Goal: Information Seeking & Learning: Find contact information

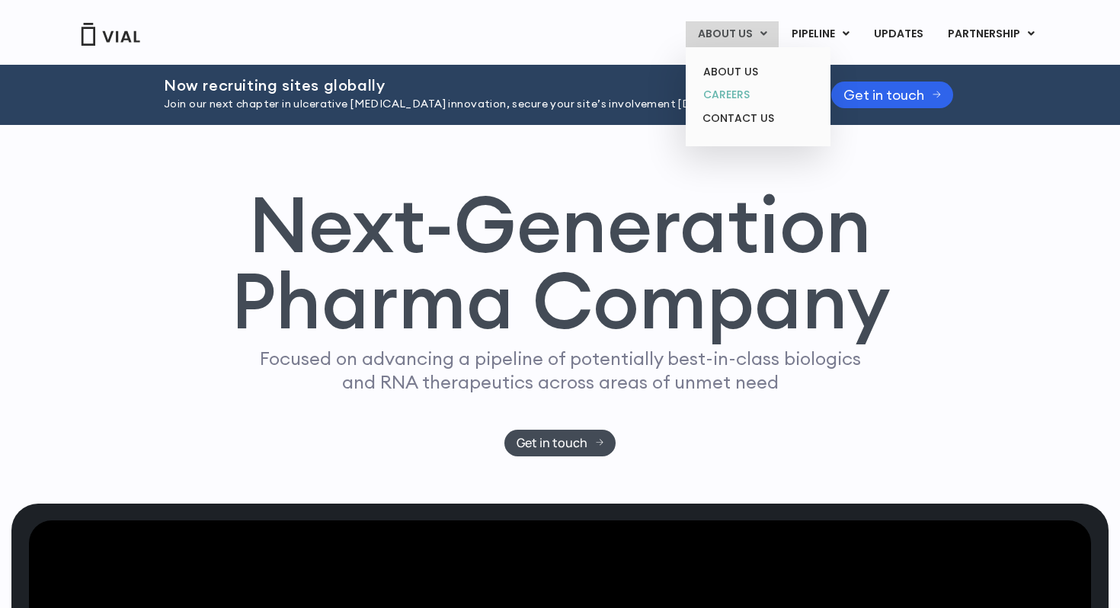
click at [736, 93] on link "CAREERS" at bounding box center [757, 95] width 133 height 24
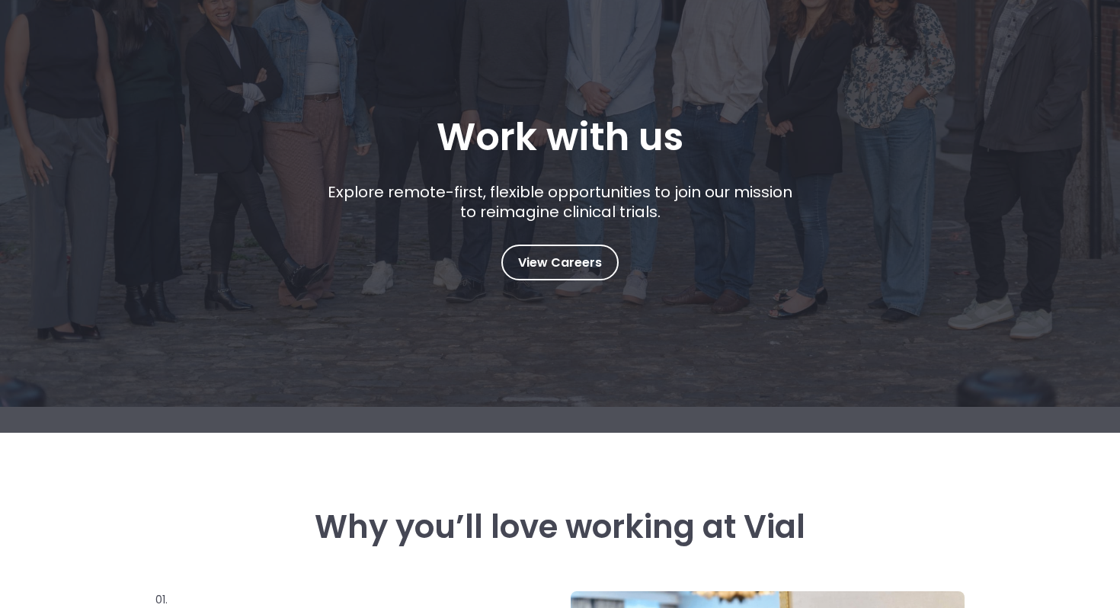
scroll to position [312, 0]
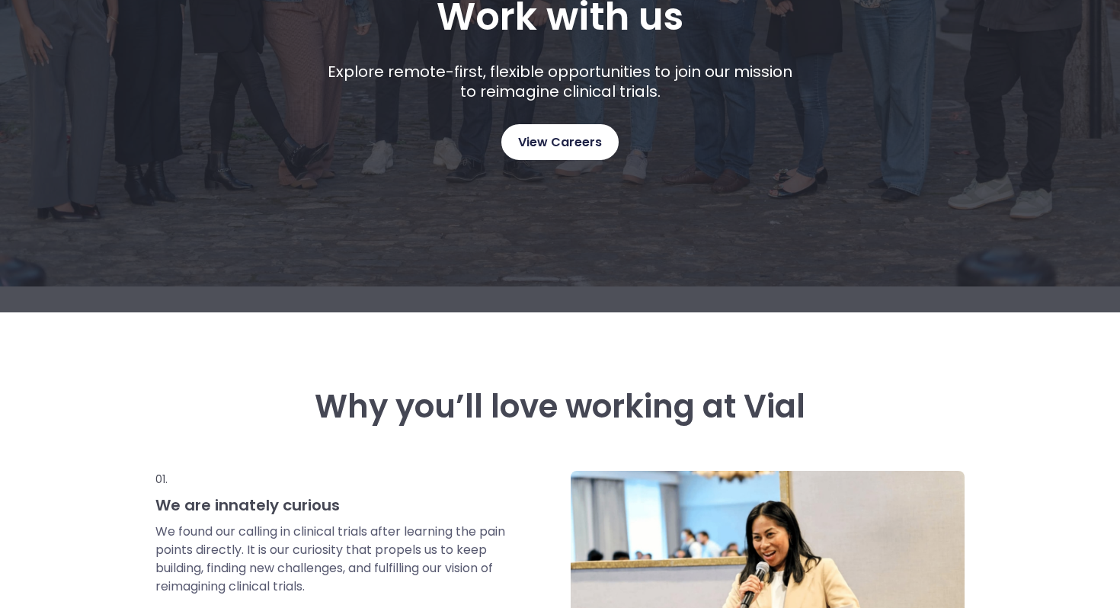
click at [539, 140] on span "View Careers" at bounding box center [560, 143] width 84 height 20
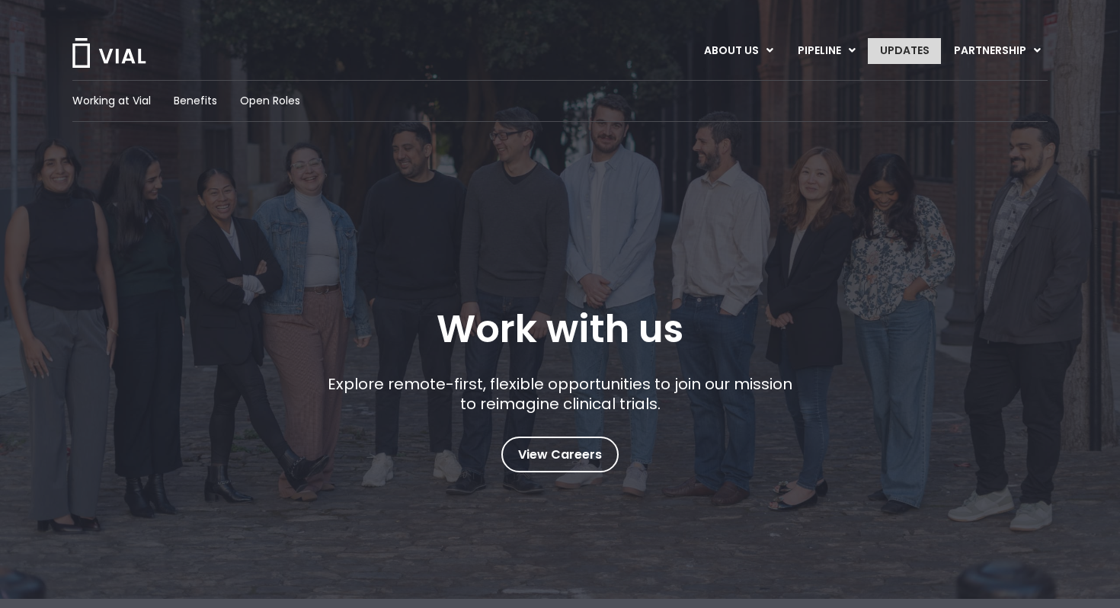
click at [893, 49] on link "UPDATES" at bounding box center [904, 51] width 73 height 26
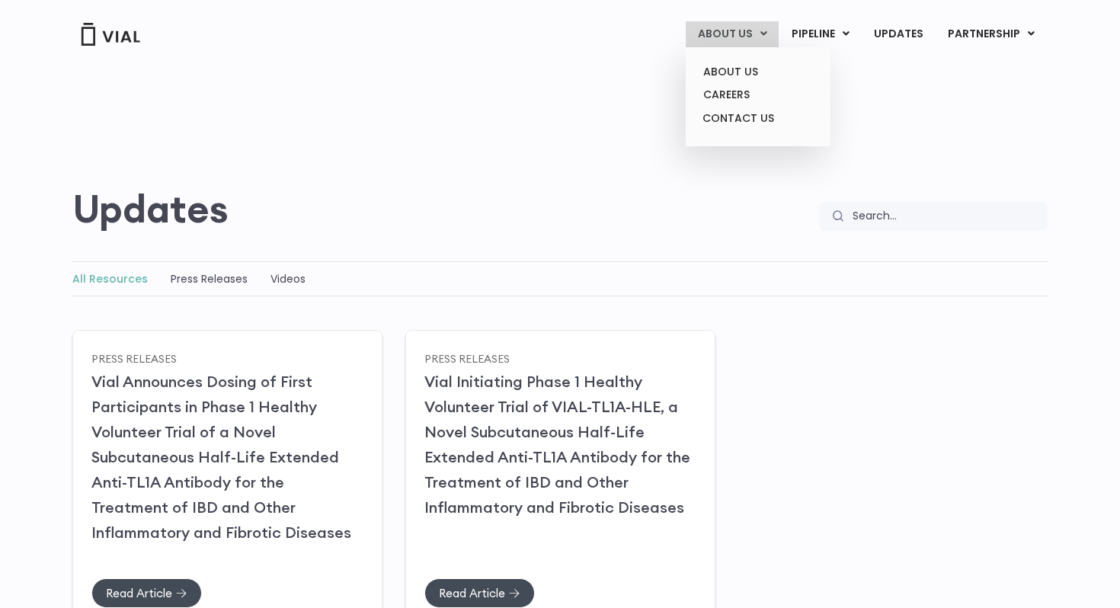
click at [735, 32] on link "ABOUT US" at bounding box center [732, 34] width 93 height 26
click at [717, 66] on link "ABOUT US" at bounding box center [757, 72] width 133 height 24
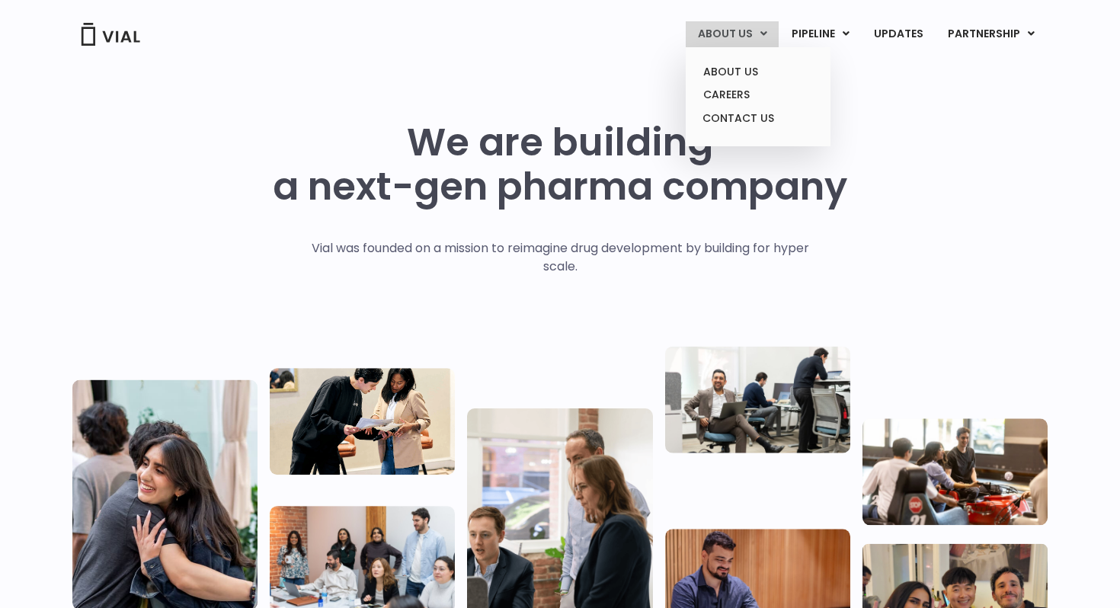
click at [722, 28] on link "ABOUT US" at bounding box center [732, 34] width 93 height 26
click at [721, 116] on link "CONTACT US" at bounding box center [757, 119] width 133 height 24
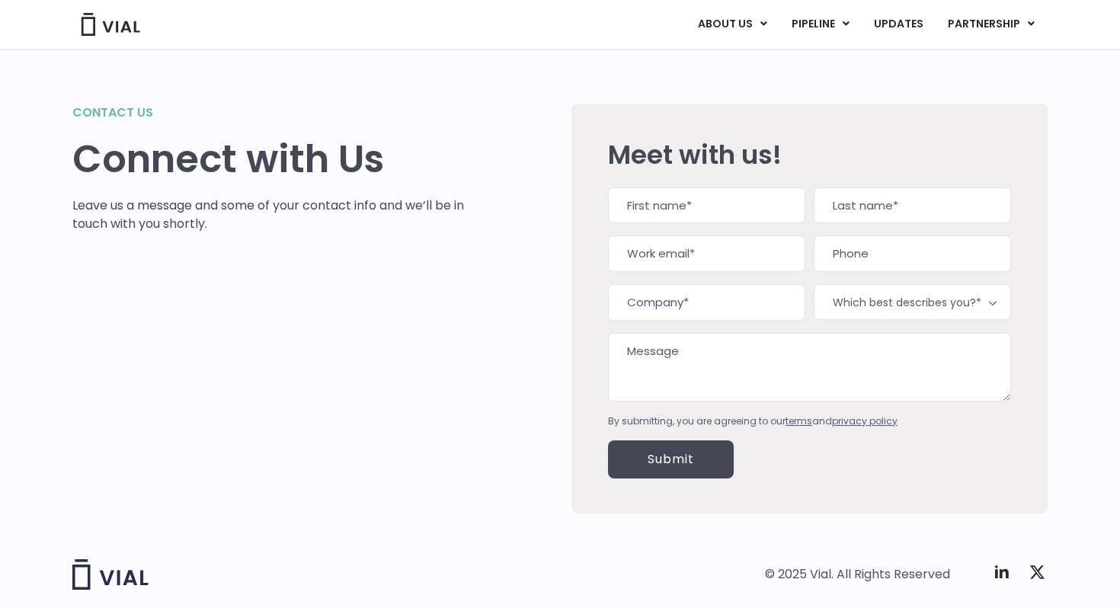
click at [640, 211] on input "First" at bounding box center [706, 205] width 197 height 37
click at [635, 293] on input "Company (Required)" at bounding box center [706, 302] width 197 height 37
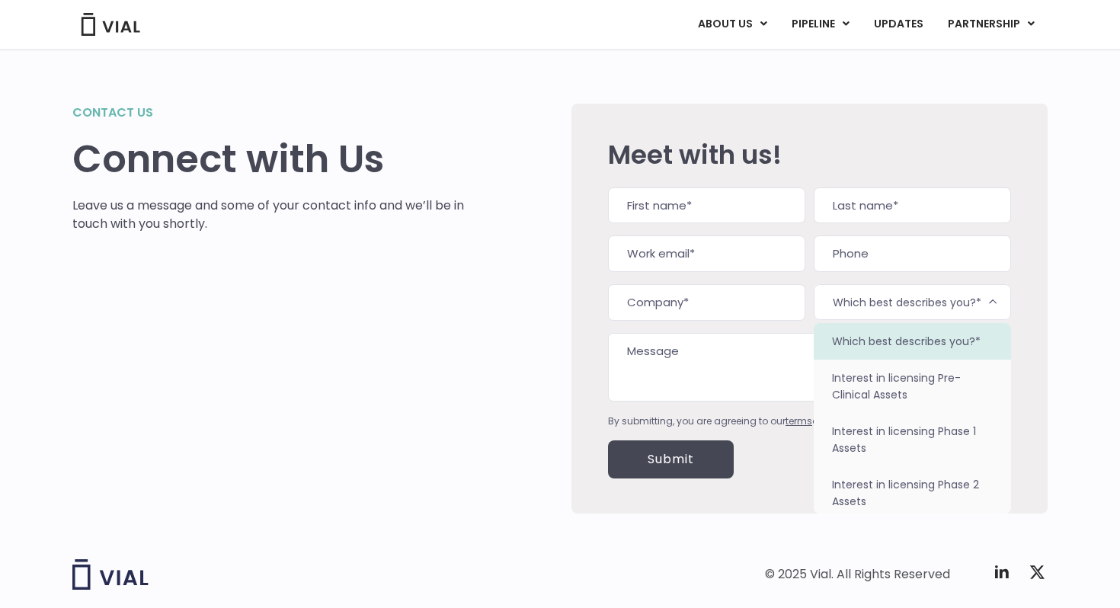
click at [846, 312] on span "Which best describes you?*" at bounding box center [912, 302] width 197 height 36
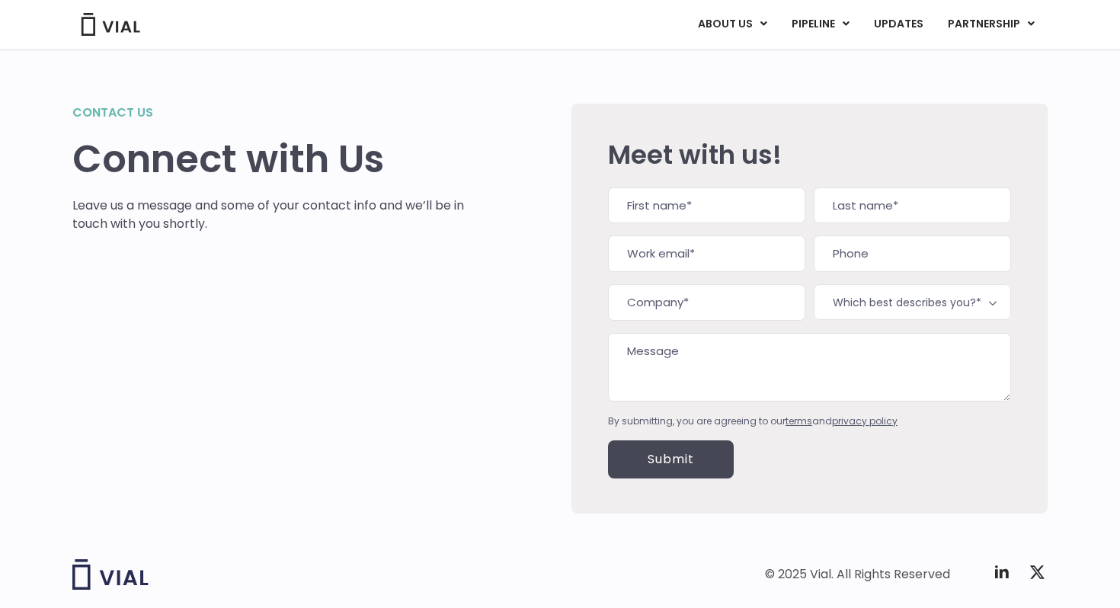
click at [753, 350] on textarea "Message" at bounding box center [809, 367] width 403 height 69
